Goal: Task Accomplishment & Management: Complete application form

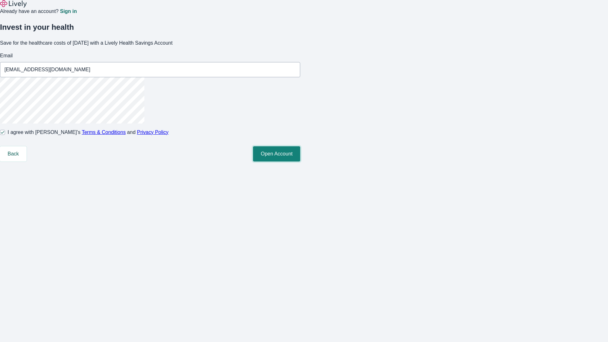
click at [300, 161] on button "Open Account" at bounding box center [276, 153] width 47 height 15
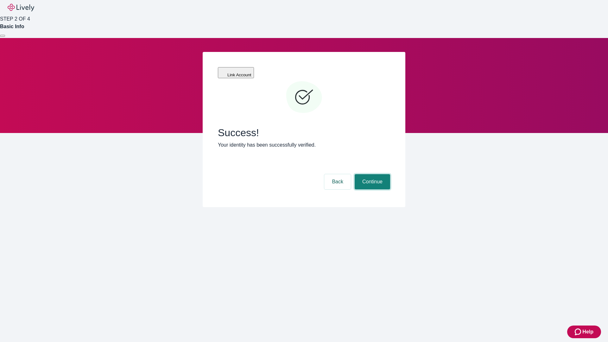
click at [371, 174] on button "Continue" at bounding box center [371, 181] width 35 height 15
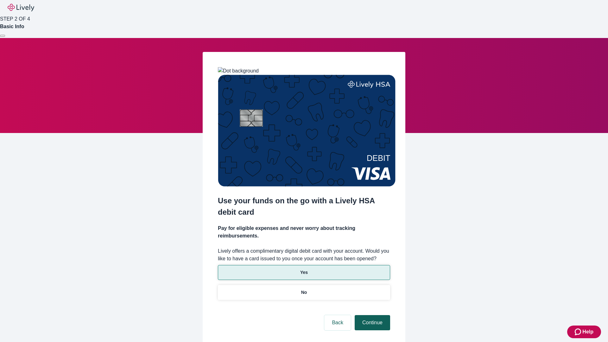
click at [303, 289] on p "No" at bounding box center [304, 292] width 6 height 7
click at [371, 315] on button "Continue" at bounding box center [371, 322] width 35 height 15
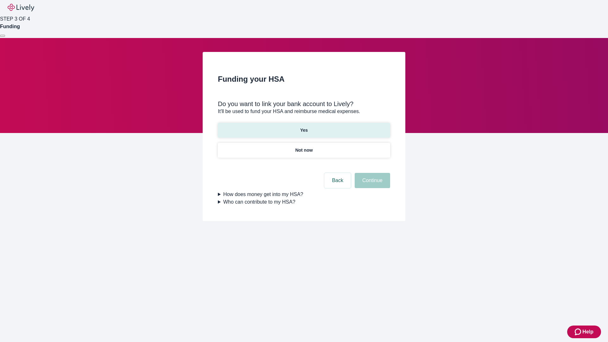
click at [303, 127] on p "Yes" at bounding box center [304, 130] width 8 height 7
click at [371, 173] on button "Continue" at bounding box center [371, 180] width 35 height 15
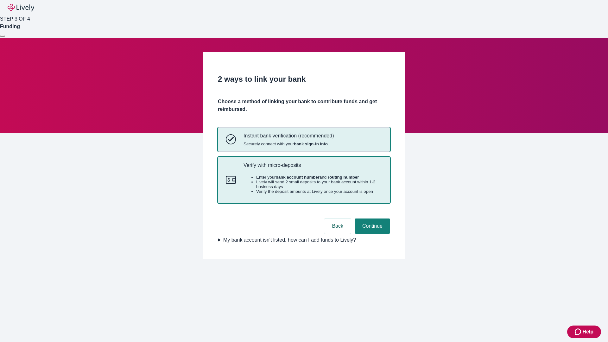
click at [312, 168] on p "Verify with micro-deposits" at bounding box center [312, 165] width 139 height 6
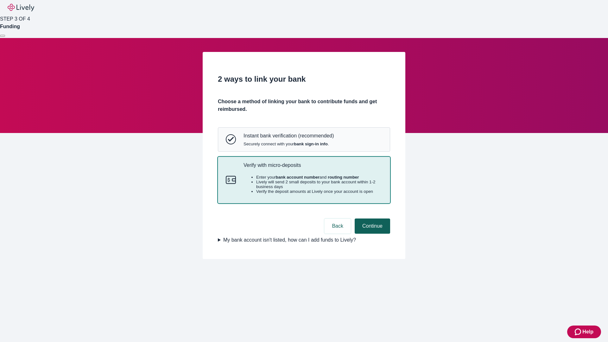
click at [371, 234] on button "Continue" at bounding box center [371, 225] width 35 height 15
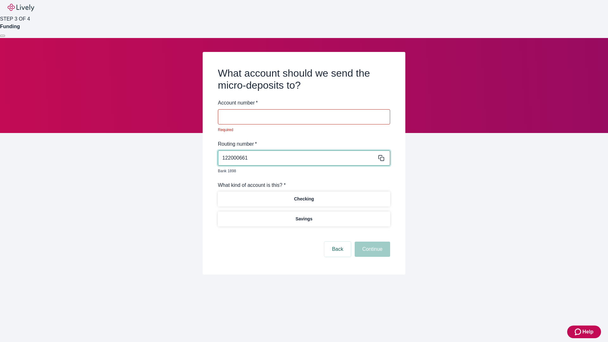
type input "122000661"
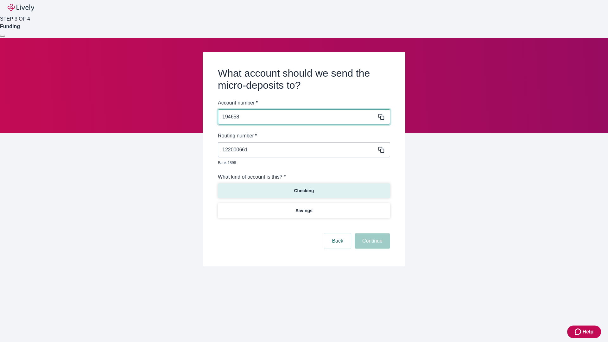
type input "194658"
click at [303, 187] on p "Checking" at bounding box center [304, 190] width 20 height 7
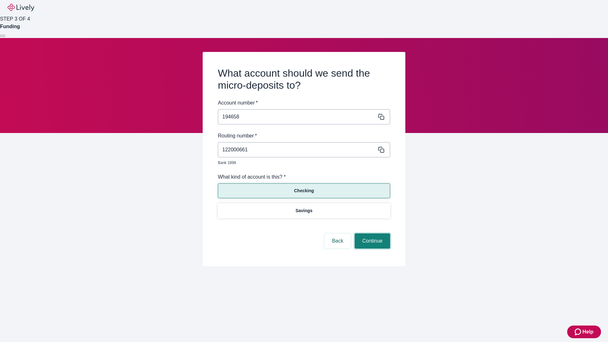
click at [371, 234] on button "Continue" at bounding box center [371, 240] width 35 height 15
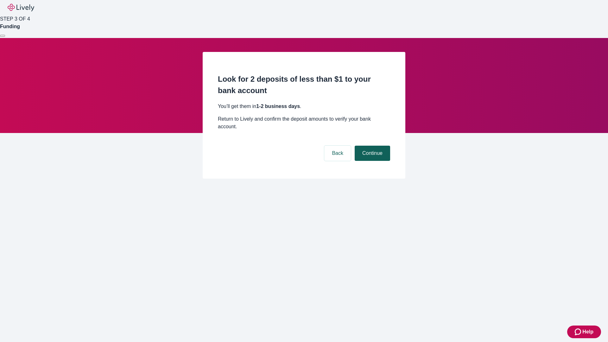
click at [371, 146] on button "Continue" at bounding box center [371, 153] width 35 height 15
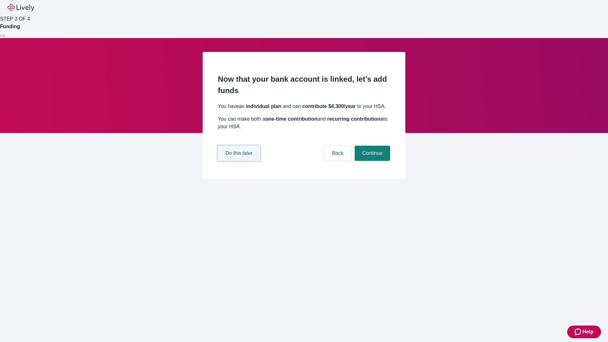
click at [240, 161] on button "Do this later" at bounding box center [239, 153] width 42 height 15
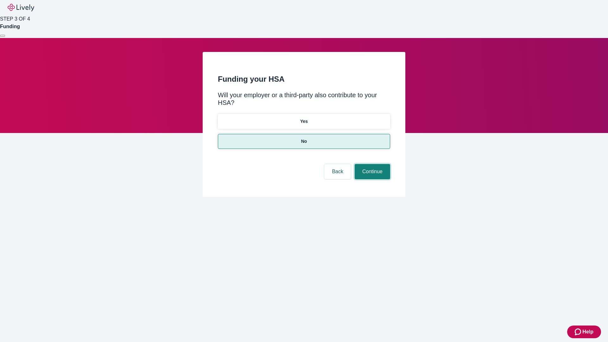
click at [371, 164] on button "Continue" at bounding box center [371, 171] width 35 height 15
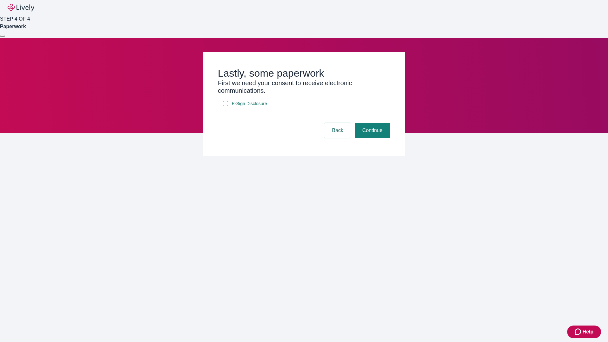
click at [225, 106] on input "E-Sign Disclosure" at bounding box center [225, 103] width 5 height 5
checkbox input "true"
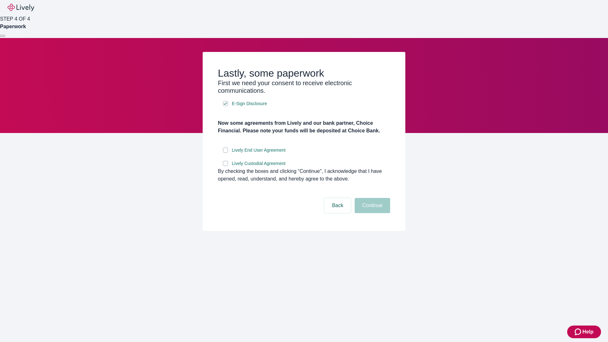
click at [225, 153] on input "Lively End User Agreement" at bounding box center [225, 149] width 5 height 5
checkbox input "true"
click at [225, 166] on input "Lively Custodial Agreement" at bounding box center [225, 163] width 5 height 5
checkbox input "true"
click at [371, 213] on button "Continue" at bounding box center [371, 205] width 35 height 15
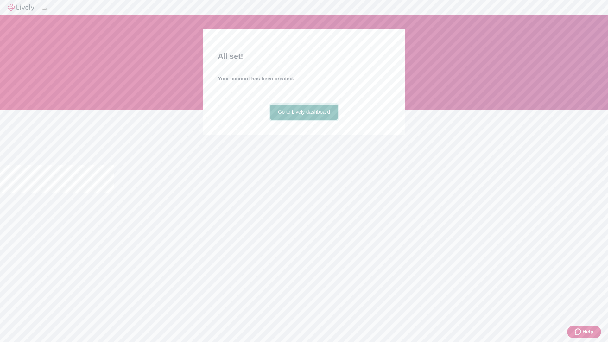
click at [303, 120] on link "Go to Lively dashboard" at bounding box center [303, 111] width 67 height 15
